Goal: Information Seeking & Learning: Find specific fact

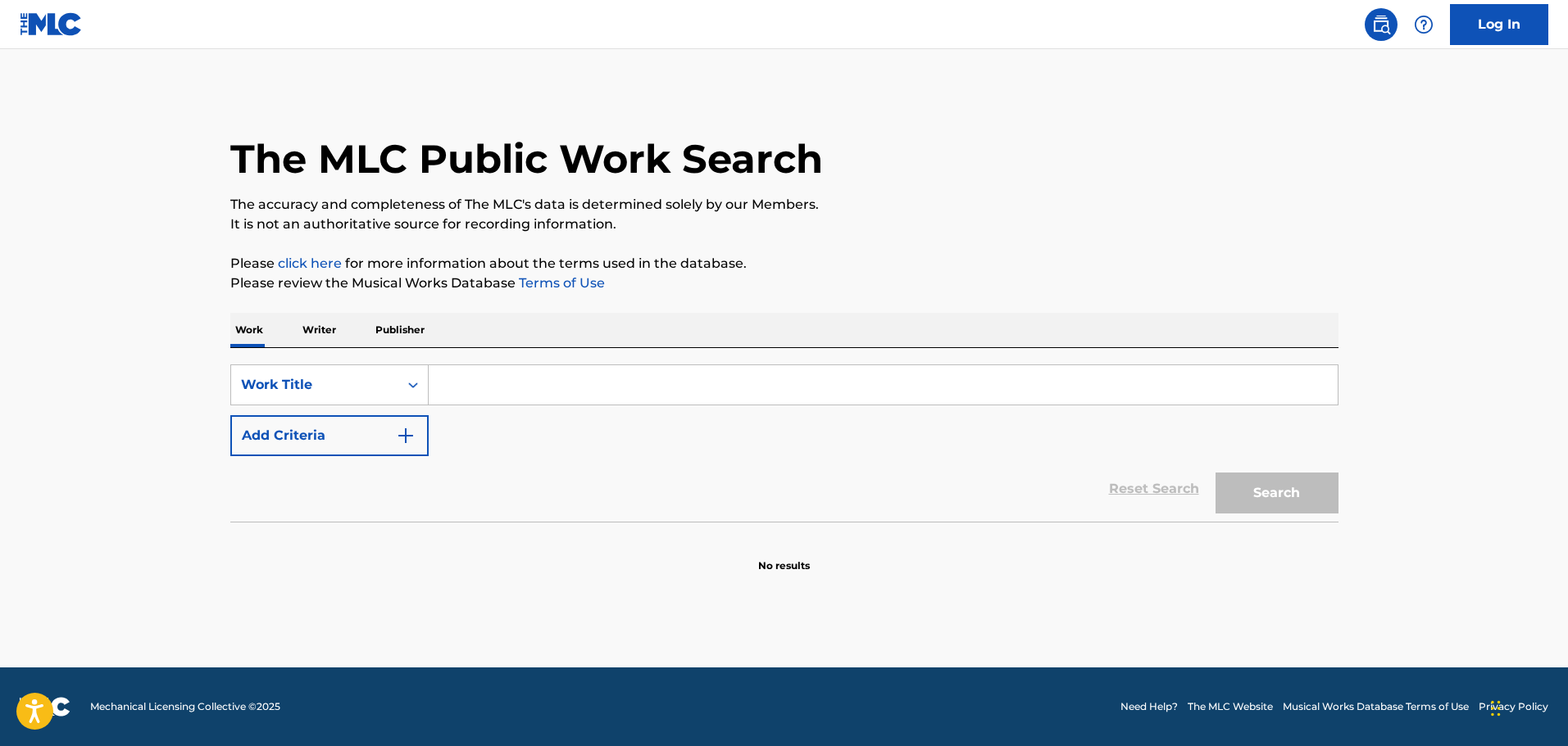
click at [431, 410] on div "SearchWithCriteria90b26d43-aeb4-4e67-98fd-790bdc9007f1 Work Title Add Criteria" at bounding box center [784, 410] width 1108 height 92
click at [465, 391] on input "Search Form" at bounding box center [883, 385] width 909 height 39
type input "deadwood"
drag, startPoint x: 532, startPoint y: 405, endPoint x: 506, endPoint y: 431, distance: 36.8
click at [547, 425] on div "SearchWithCriteria90b26d43-aeb4-4e67-98fd-790bdc9007f1 Work Title deadwood Add …" at bounding box center [784, 410] width 1108 height 92
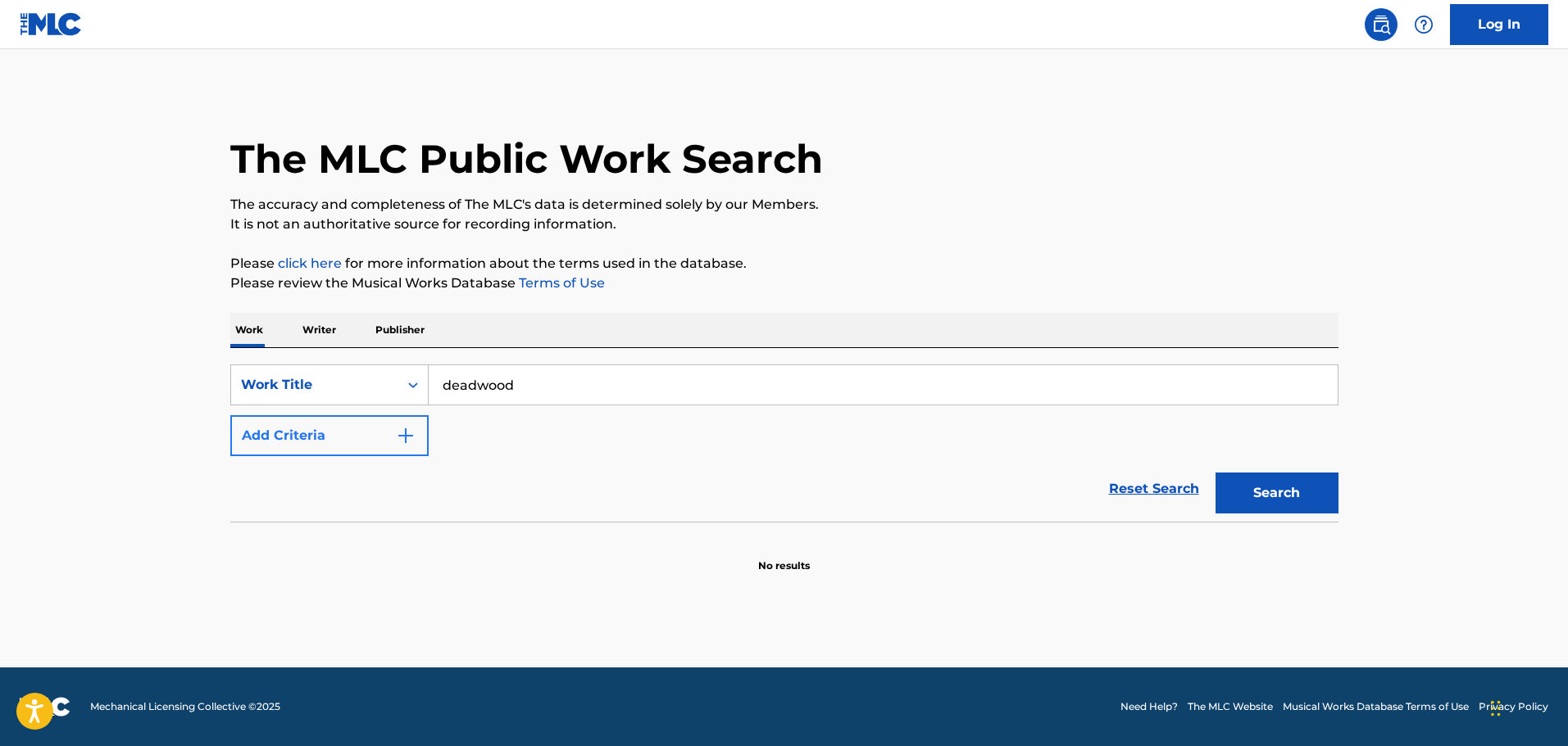
drag, startPoint x: 460, startPoint y: 441, endPoint x: 389, endPoint y: 447, distance: 71.3
click at [452, 445] on div "SearchWithCriteria90b26d43-aeb4-4e67-98fd-790bdc9007f1 Work Title deadwood Add …" at bounding box center [784, 410] width 1108 height 92
click at [388, 447] on button "Add Criteria" at bounding box center [330, 436] width 199 height 41
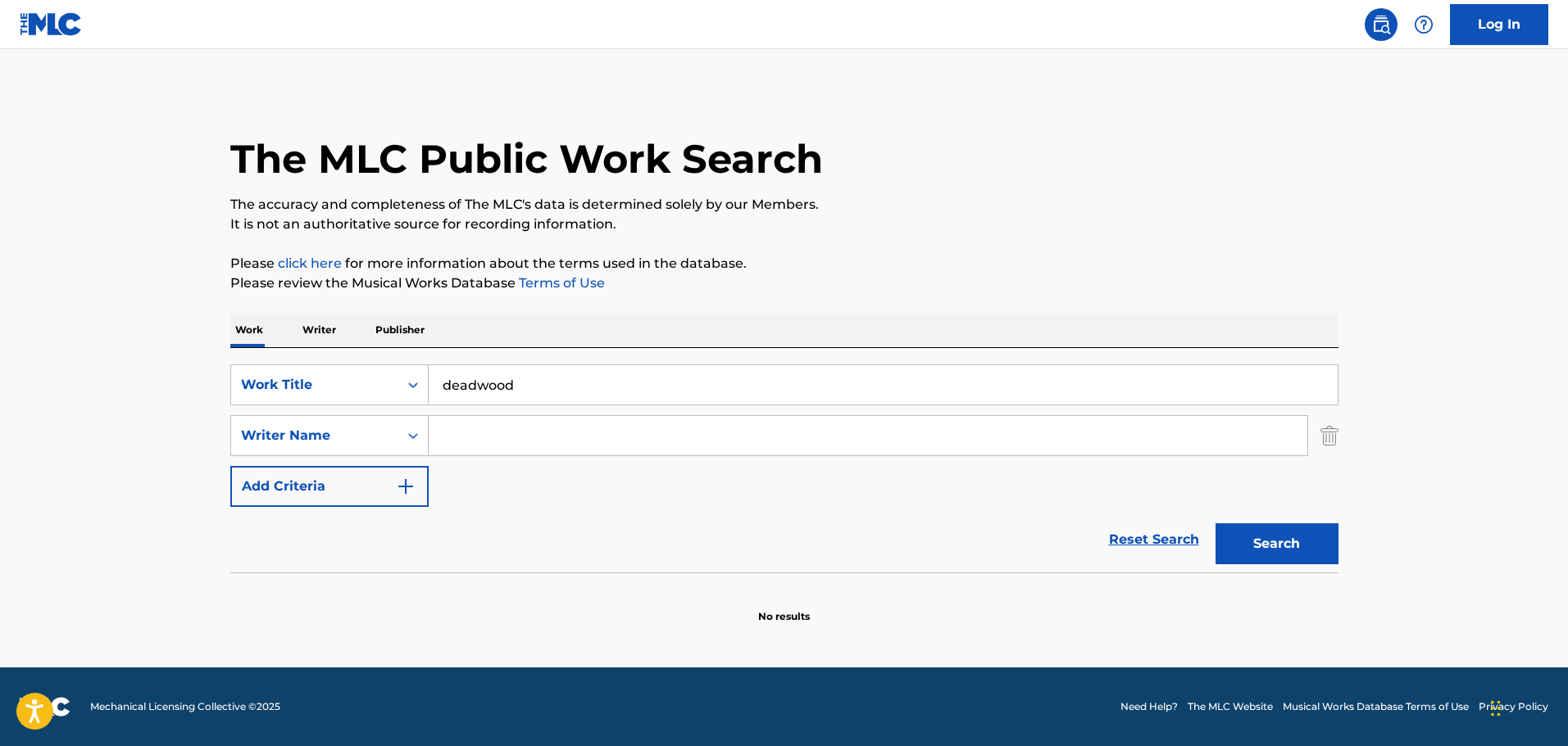
click at [494, 435] on input "Search Form" at bounding box center [868, 436] width 879 height 39
paste input "[PERSON_NAME]"
type input "[PERSON_NAME]"
click at [1336, 567] on div "Search" at bounding box center [1273, 540] width 131 height 66
click at [1329, 557] on button "Search" at bounding box center [1277, 544] width 123 height 41
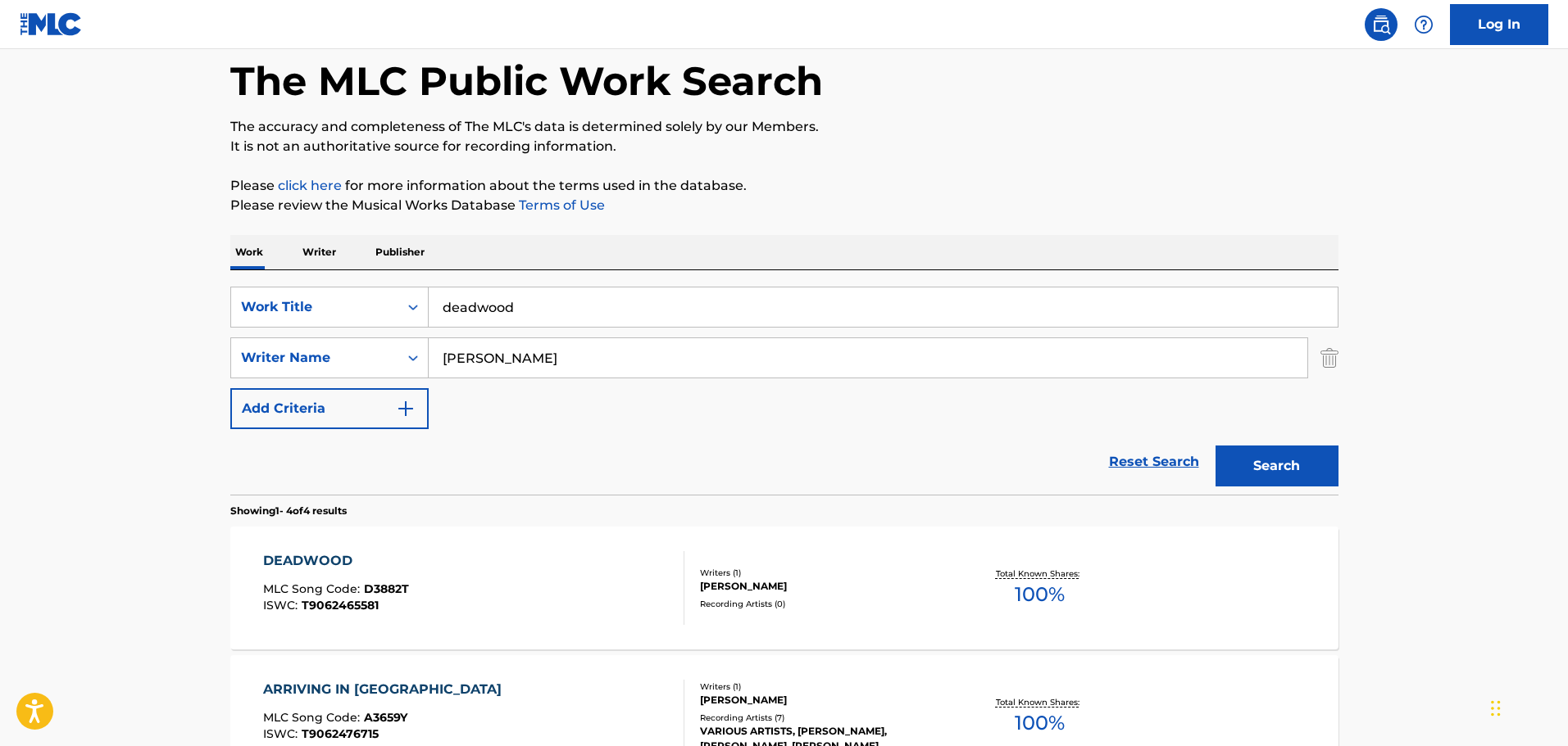
scroll to position [82, 0]
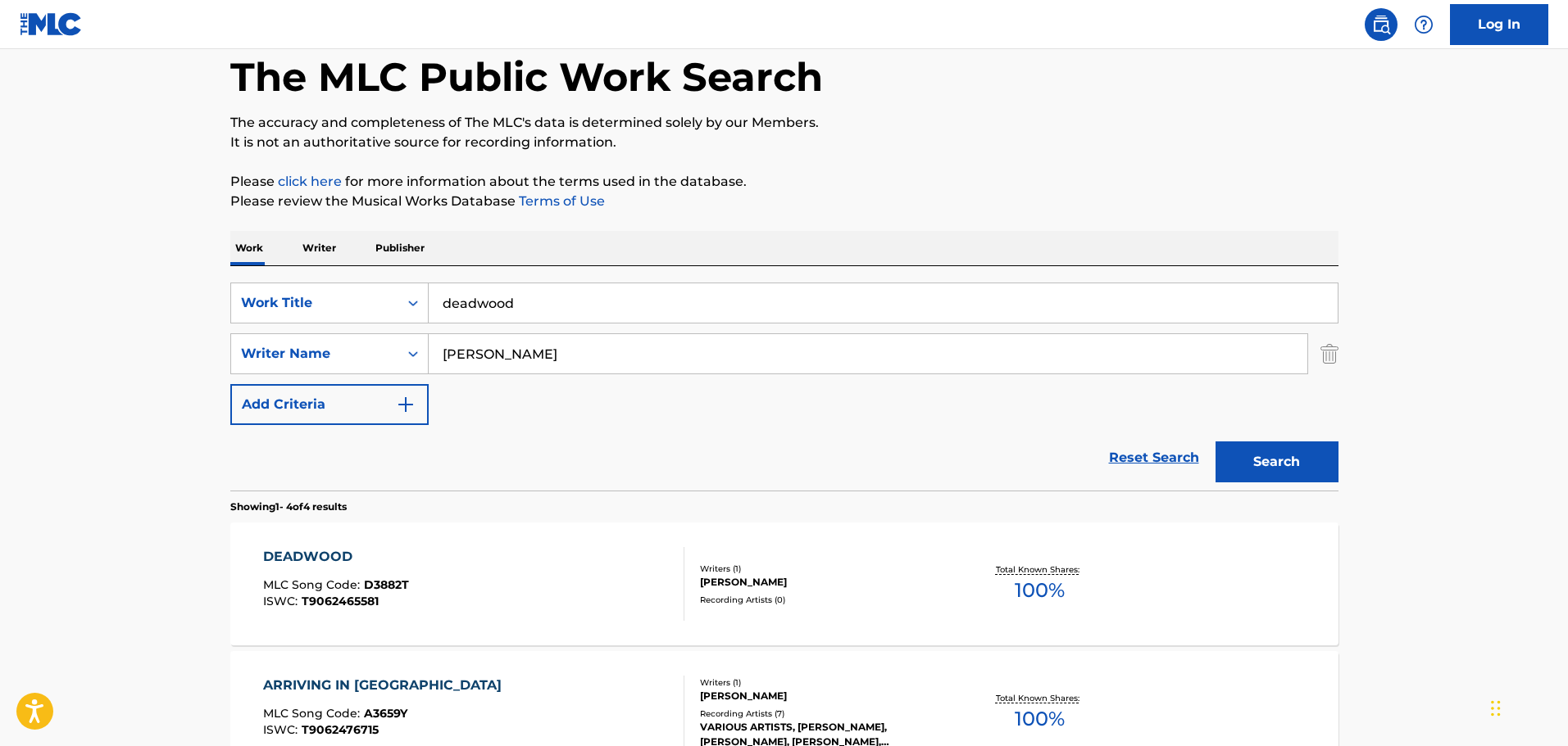
click at [558, 311] on input "deadwood" at bounding box center [883, 303] width 909 height 39
click at [576, 298] on input "deadwood" at bounding box center [883, 303] width 909 height 39
click at [511, 578] on div "DEADWOOD MLC Song Code : D3882T ISWC : T9062465581" at bounding box center [473, 584] width 421 height 73
